Goal: Find specific page/section: Find specific page/section

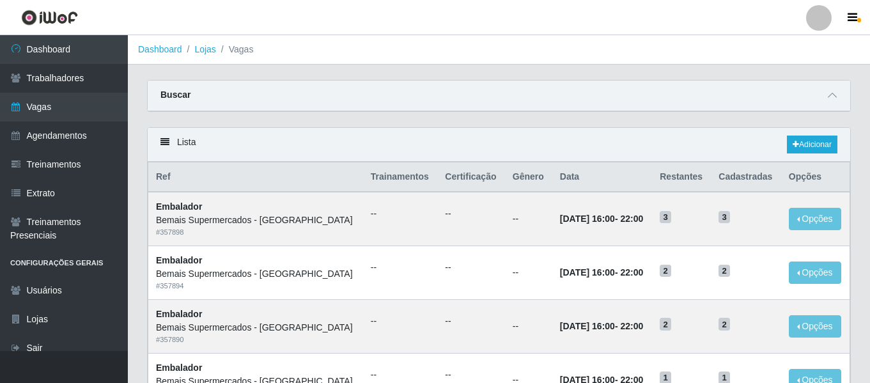
click at [821, 90] on div "Buscar" at bounding box center [499, 96] width 702 height 31
click at [823, 93] on div "Buscar" at bounding box center [499, 96] width 702 height 31
click at [823, 96] on div "Buscar" at bounding box center [499, 96] width 702 height 31
click at [835, 96] on icon at bounding box center [832, 95] width 9 height 9
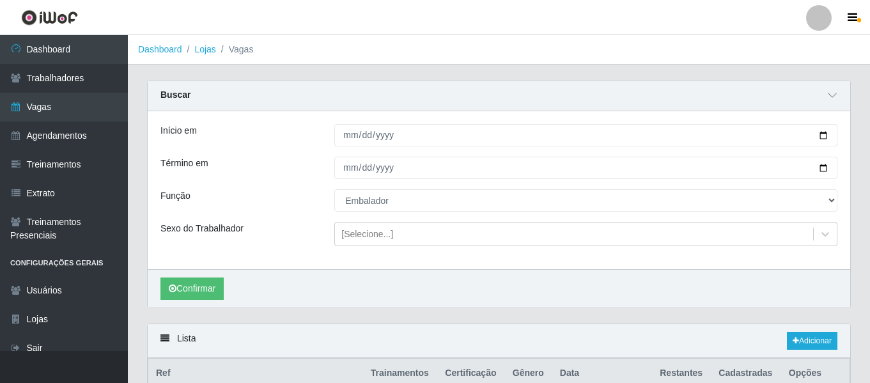
drag, startPoint x: 835, startPoint y: 96, endPoint x: 762, endPoint y: 117, distance: 75.7
click at [833, 96] on icon at bounding box center [832, 95] width 9 height 9
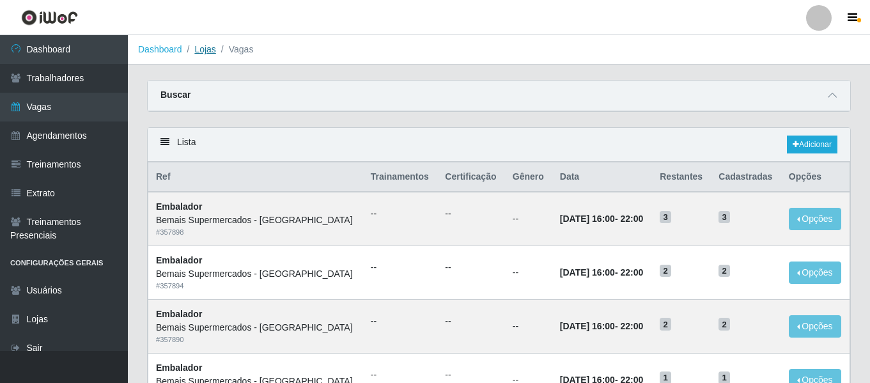
click at [211, 49] on link "Lojas" at bounding box center [204, 49] width 21 height 10
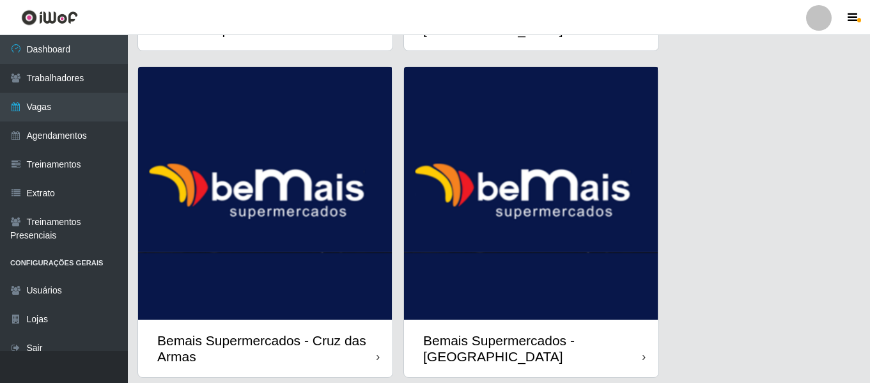
scroll to position [1695, 0]
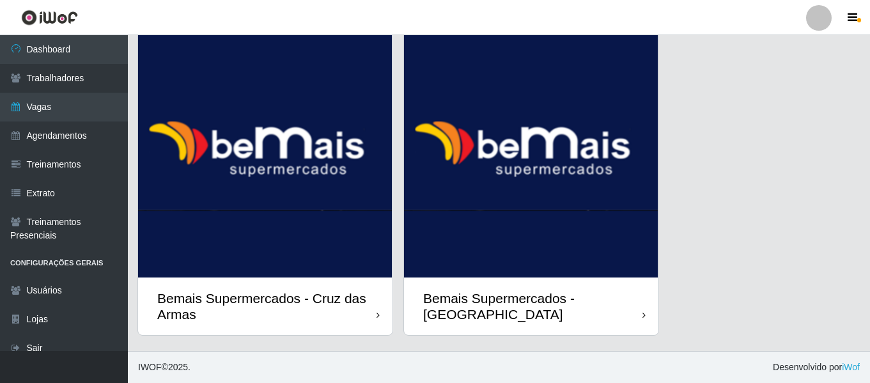
click at [527, 236] on img at bounding box center [531, 151] width 254 height 252
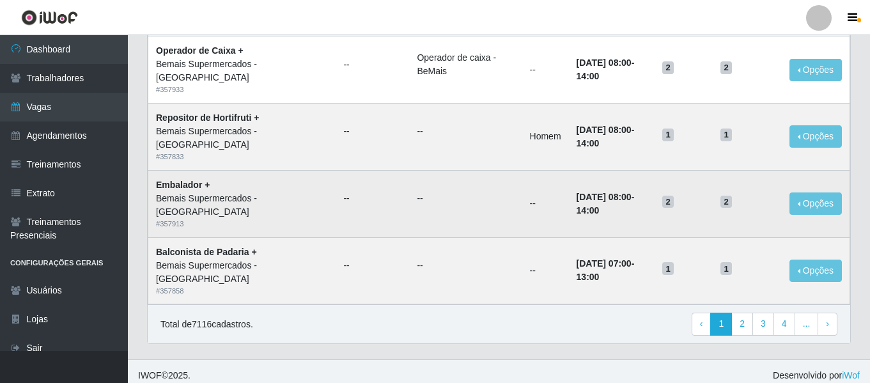
scroll to position [902, 0]
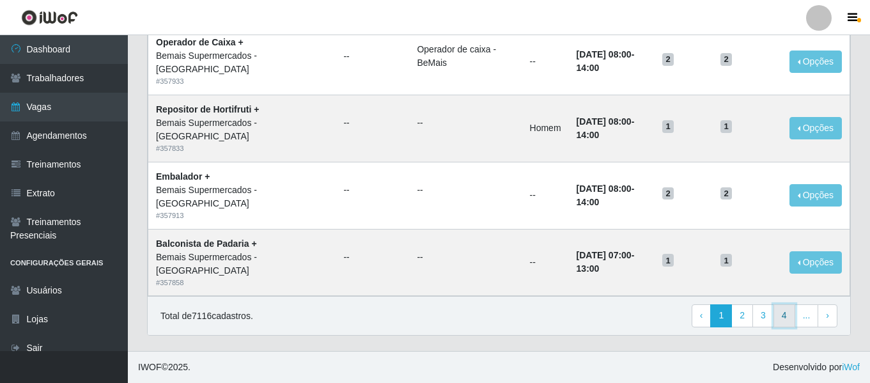
click at [787, 318] on link "4" at bounding box center [784, 315] width 22 height 23
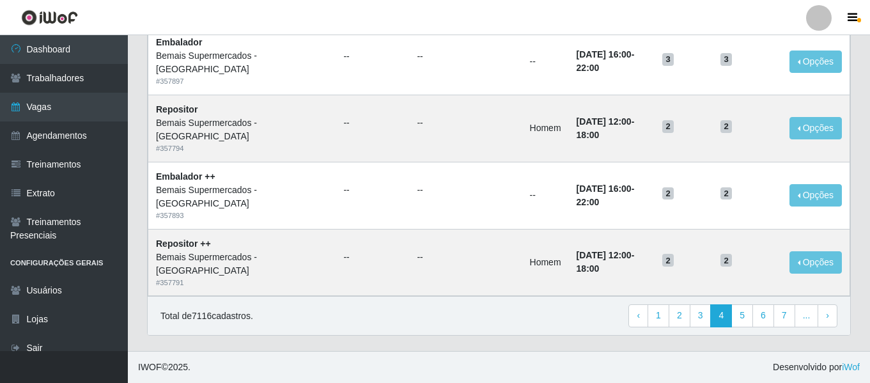
scroll to position [902, 0]
click at [764, 323] on link "6" at bounding box center [763, 315] width 22 height 23
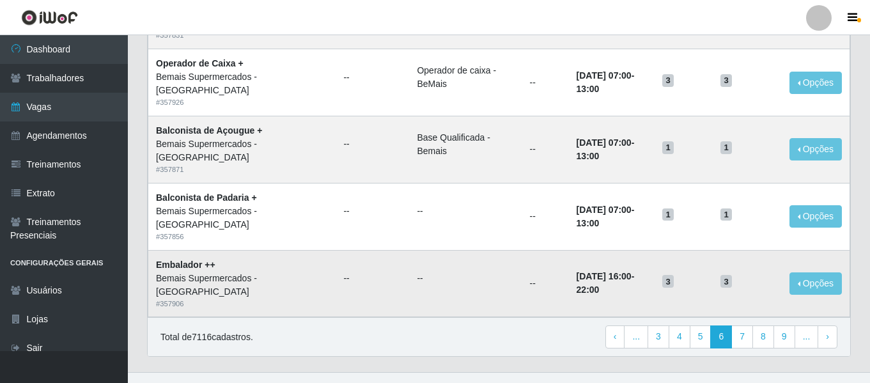
scroll to position [895, 0]
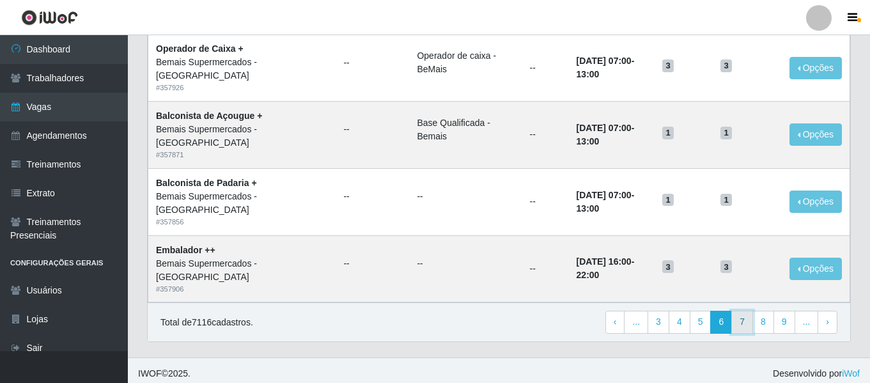
click at [752, 320] on link "7" at bounding box center [742, 322] width 22 height 23
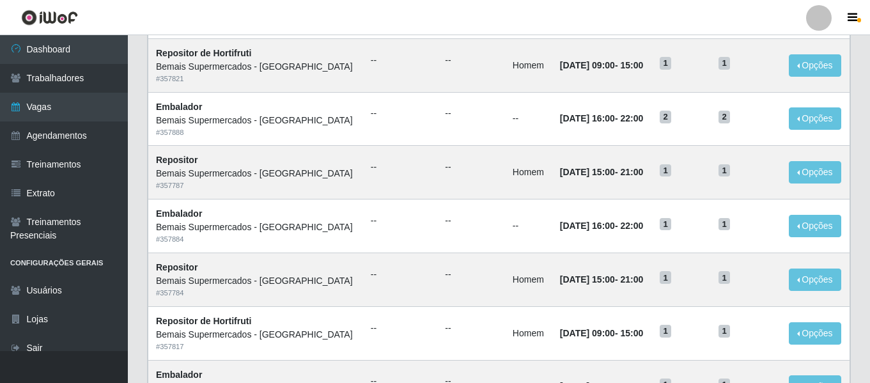
scroll to position [700, 0]
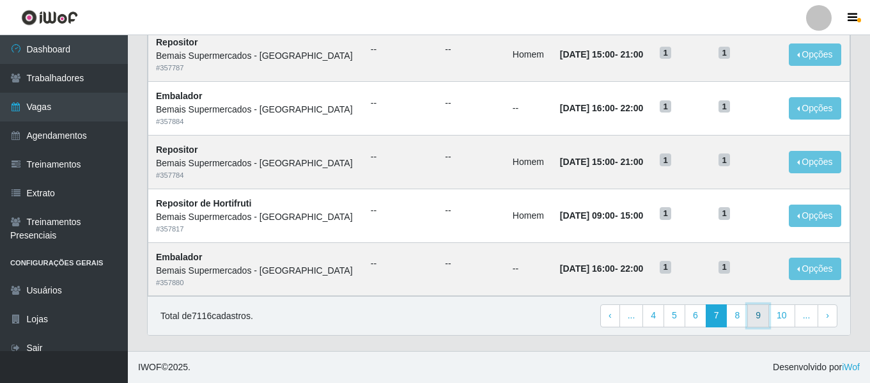
click at [760, 313] on link "9" at bounding box center [758, 315] width 22 height 23
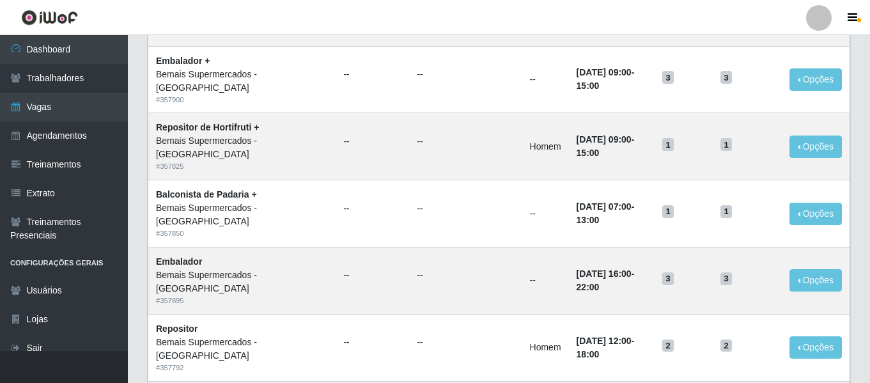
scroll to position [902, 0]
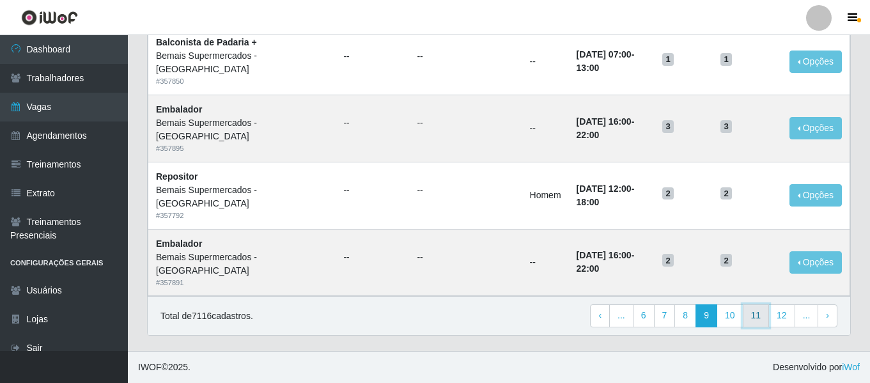
click at [756, 314] on link "11" at bounding box center [756, 315] width 27 height 23
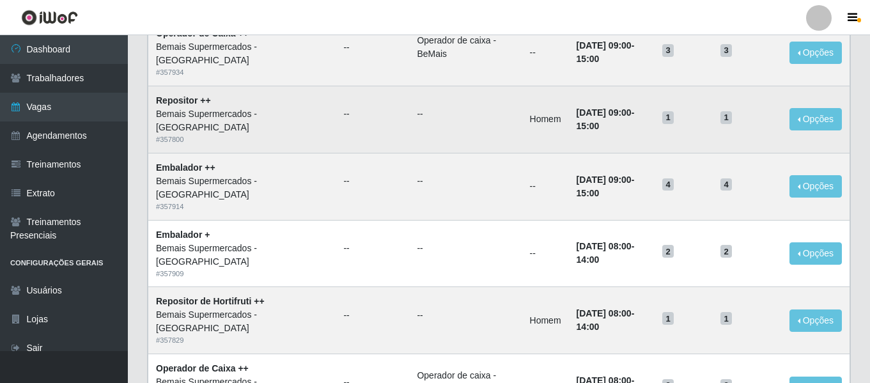
scroll to position [895, 0]
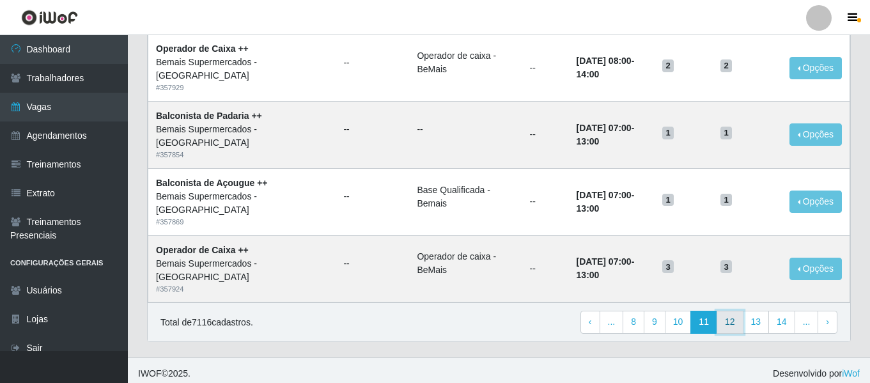
click at [729, 320] on link "12" at bounding box center [729, 322] width 27 height 23
